Goal: Find specific page/section: Find specific page/section

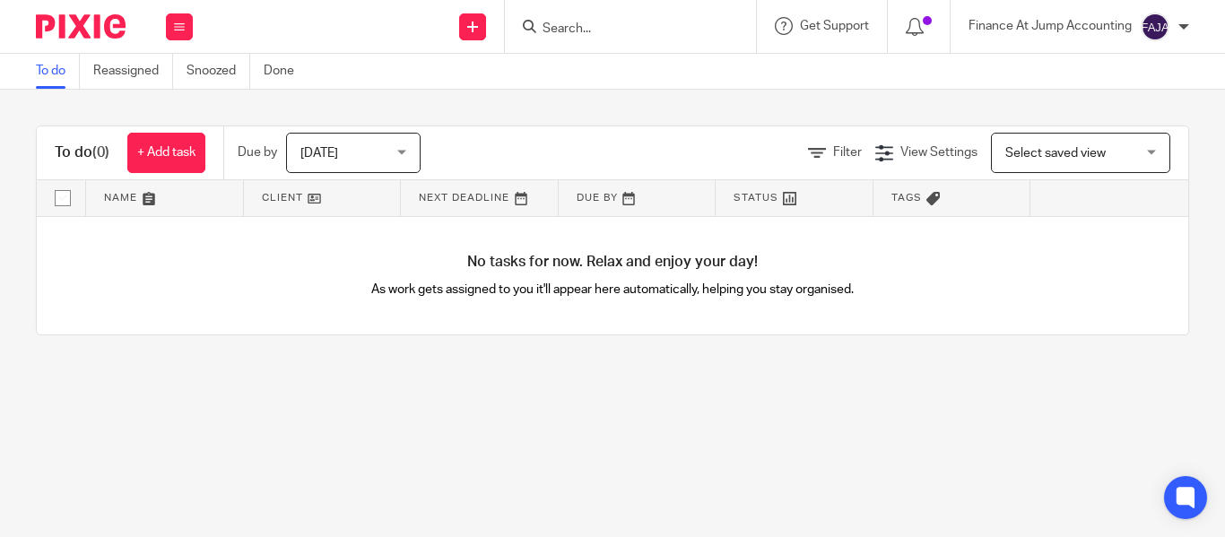
click at [558, 22] on input "Search" at bounding box center [621, 30] width 161 height 16
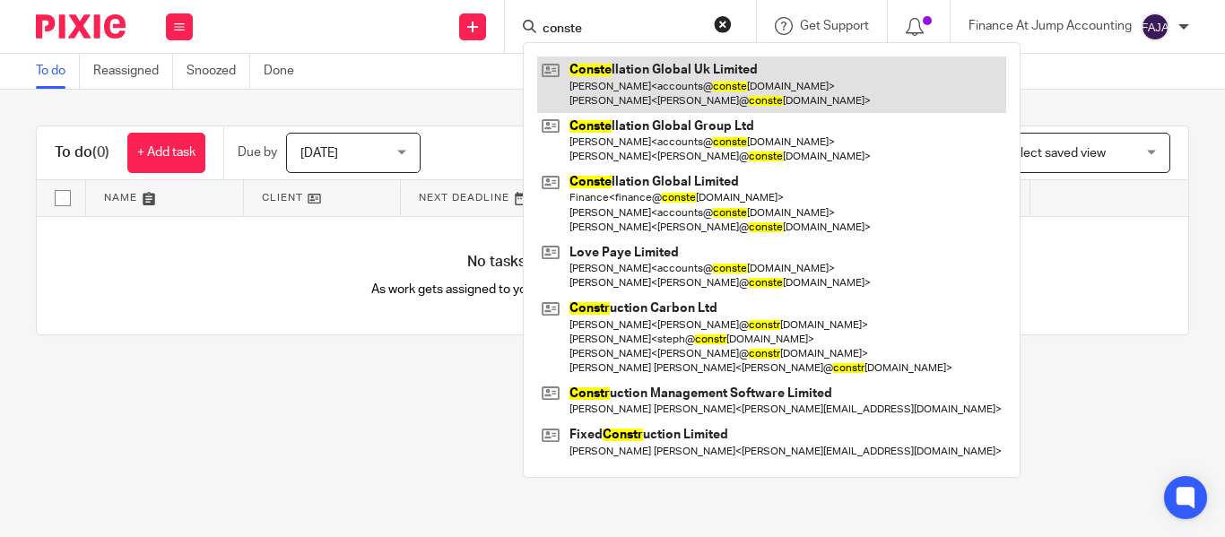
type input "conste"
click at [653, 58] on link at bounding box center [771, 85] width 469 height 56
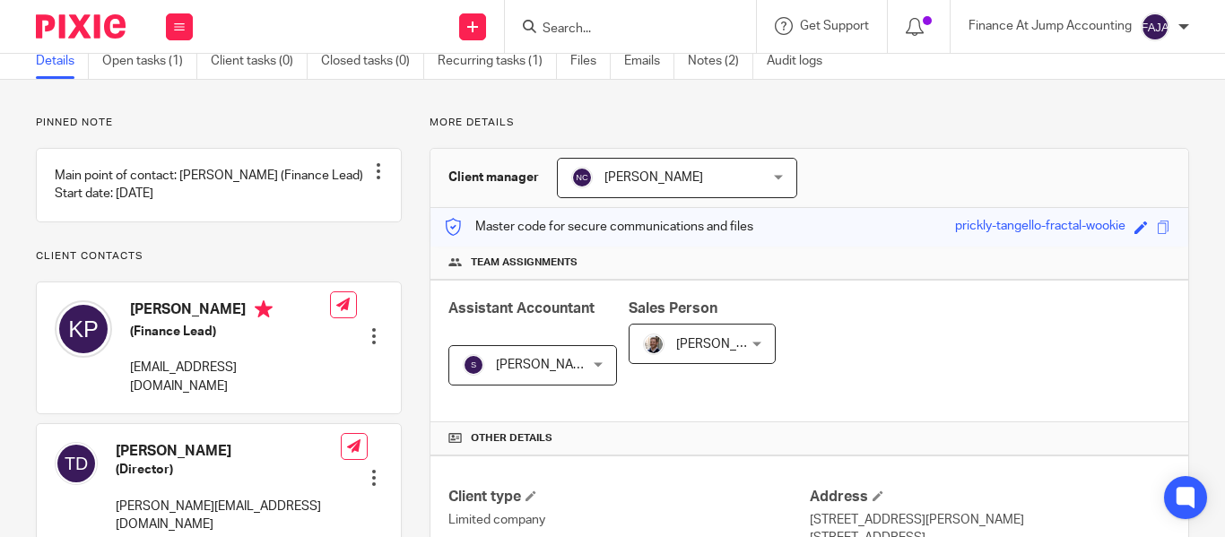
scroll to position [179, 0]
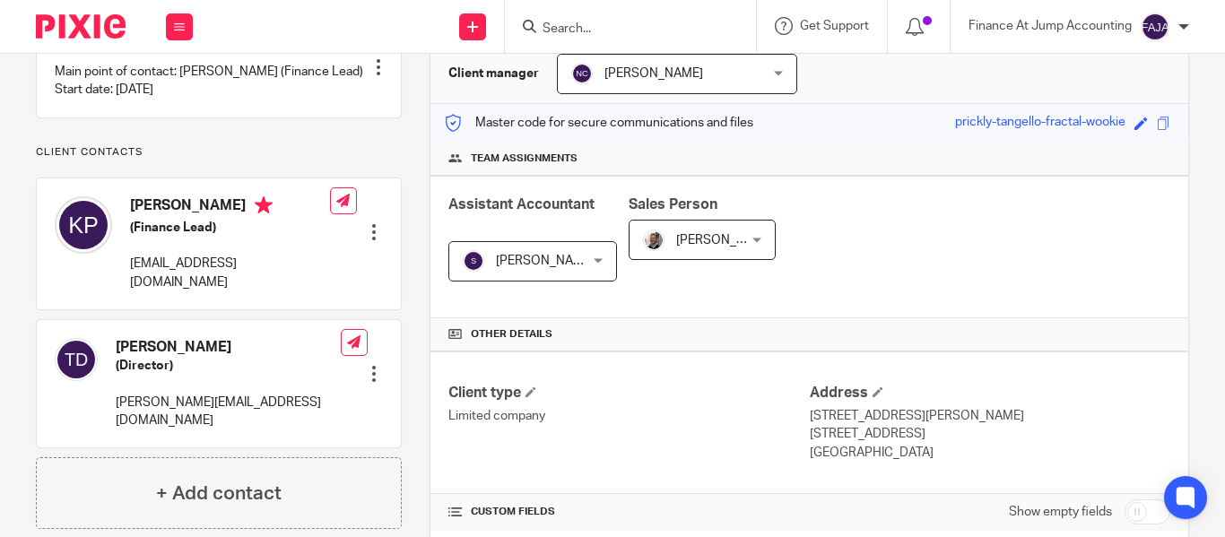
click at [743, 240] on div "Matt Dangell Matt Dangell" at bounding box center [702, 240] width 147 height 40
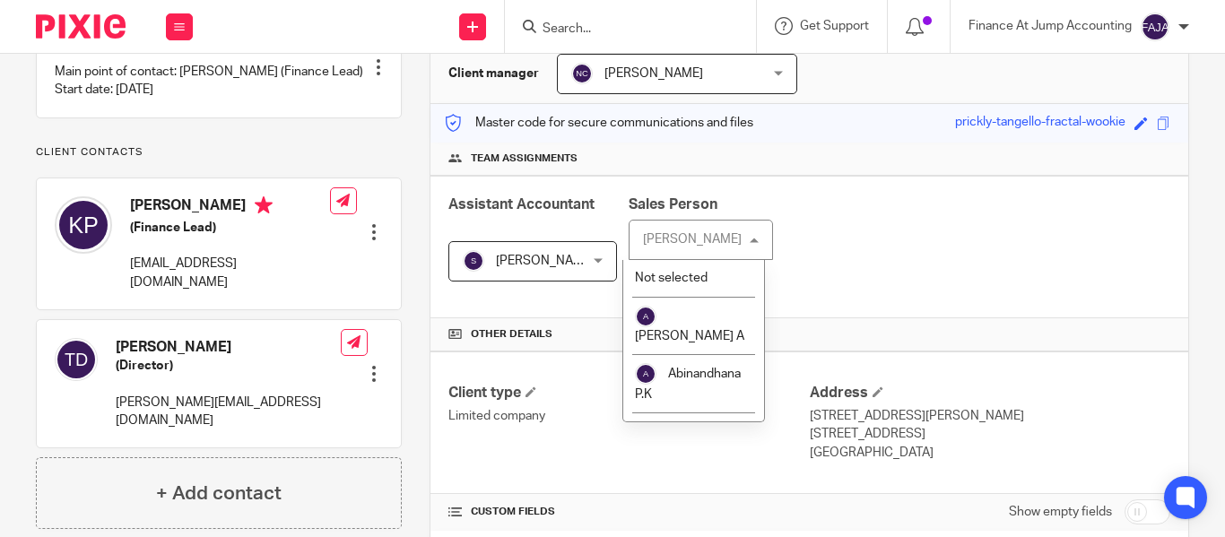
click at [873, 263] on div "Assistant Accountant Shobana K V Shobana K V Not selected Aashish A Abinandhana…" at bounding box center [810, 247] width 758 height 143
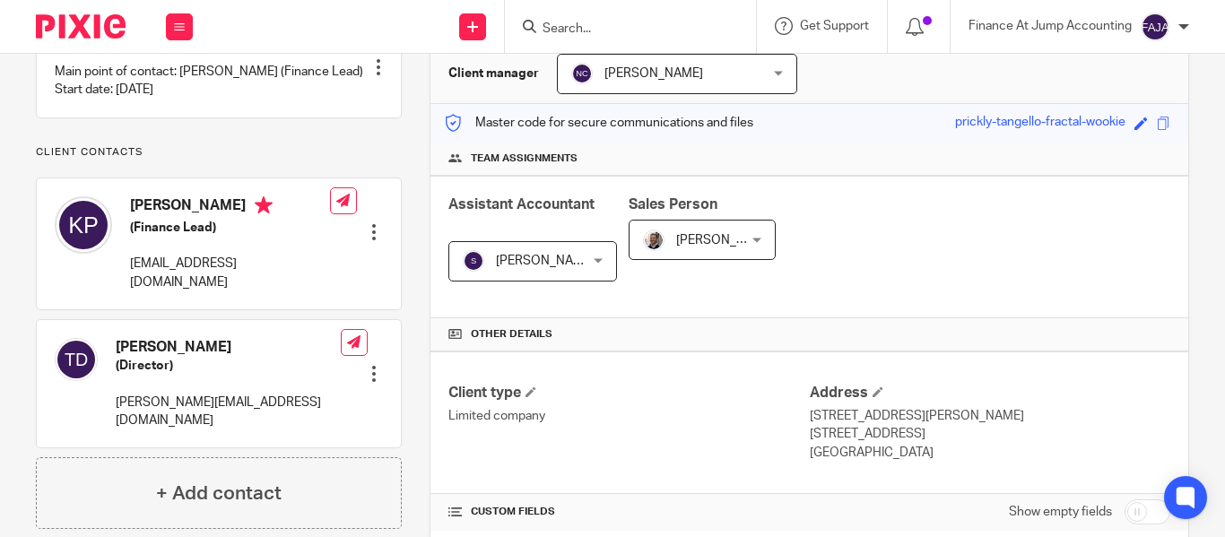
click at [570, 260] on div "Shobana K V Shobana K V" at bounding box center [532, 261] width 169 height 40
click at [682, 319] on div "Other details" at bounding box center [810, 334] width 758 height 33
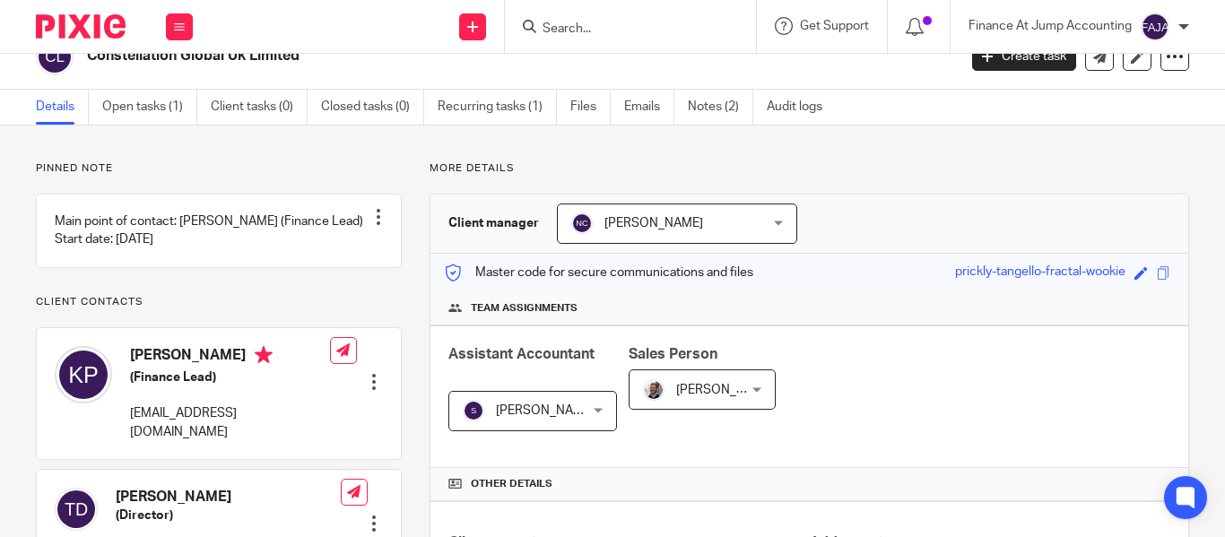
scroll to position [0, 0]
